Goal: Task Accomplishment & Management: Use online tool/utility

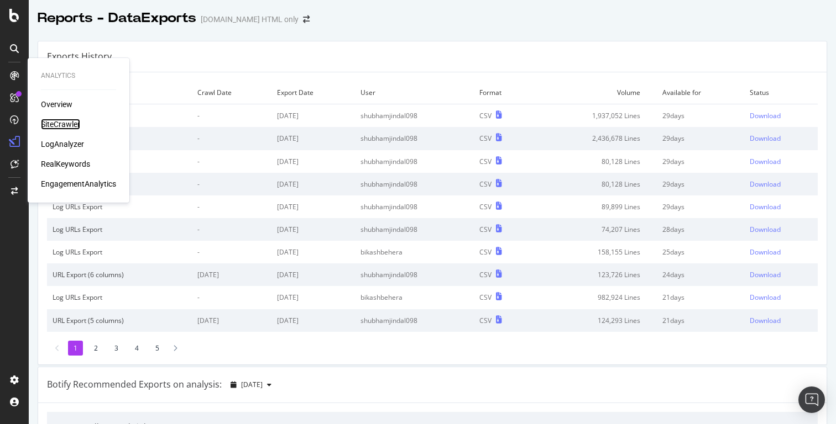
click at [66, 123] on div "SiteCrawler" at bounding box center [60, 124] width 39 height 11
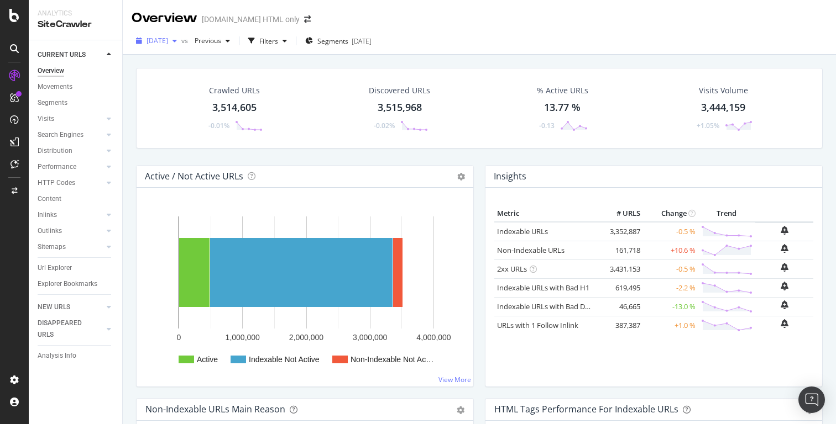
click at [177, 43] on icon "button" at bounding box center [174, 41] width 4 height 7
